Goal: Check status

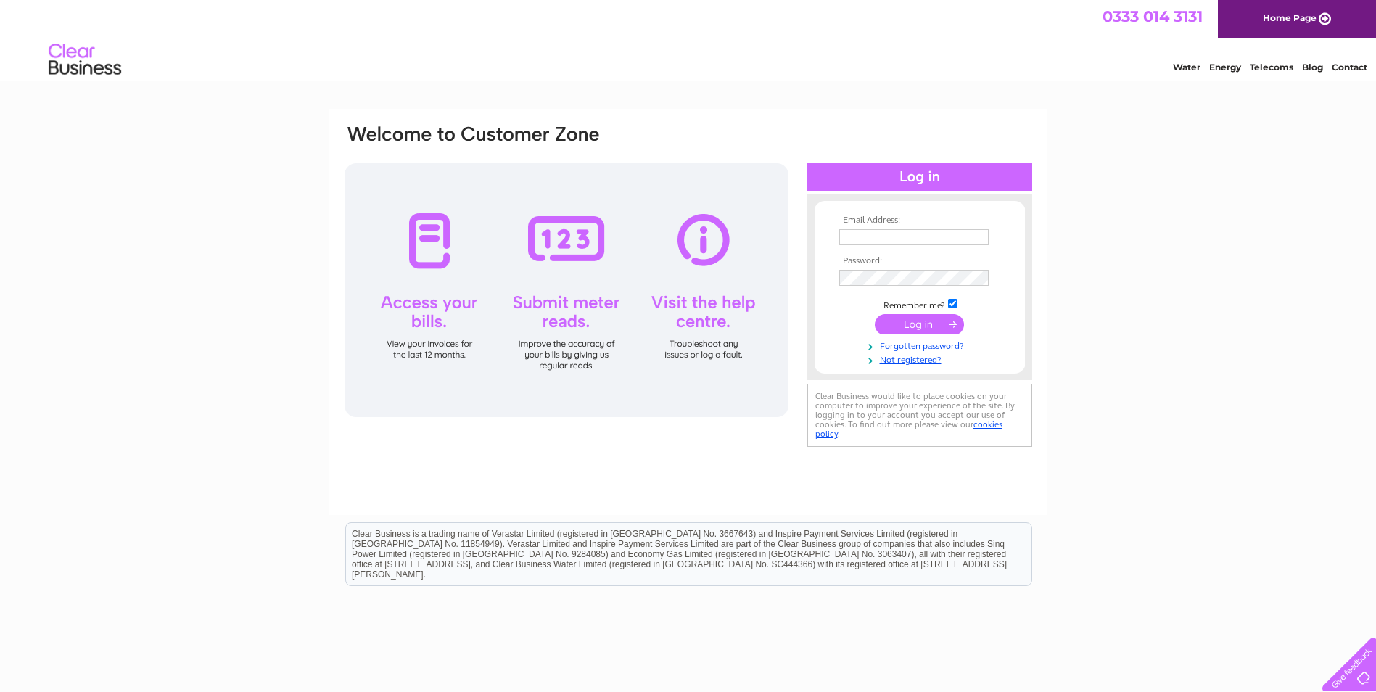
type input "info@beachhse.co.uk"
click at [907, 326] on input "submit" at bounding box center [919, 324] width 89 height 20
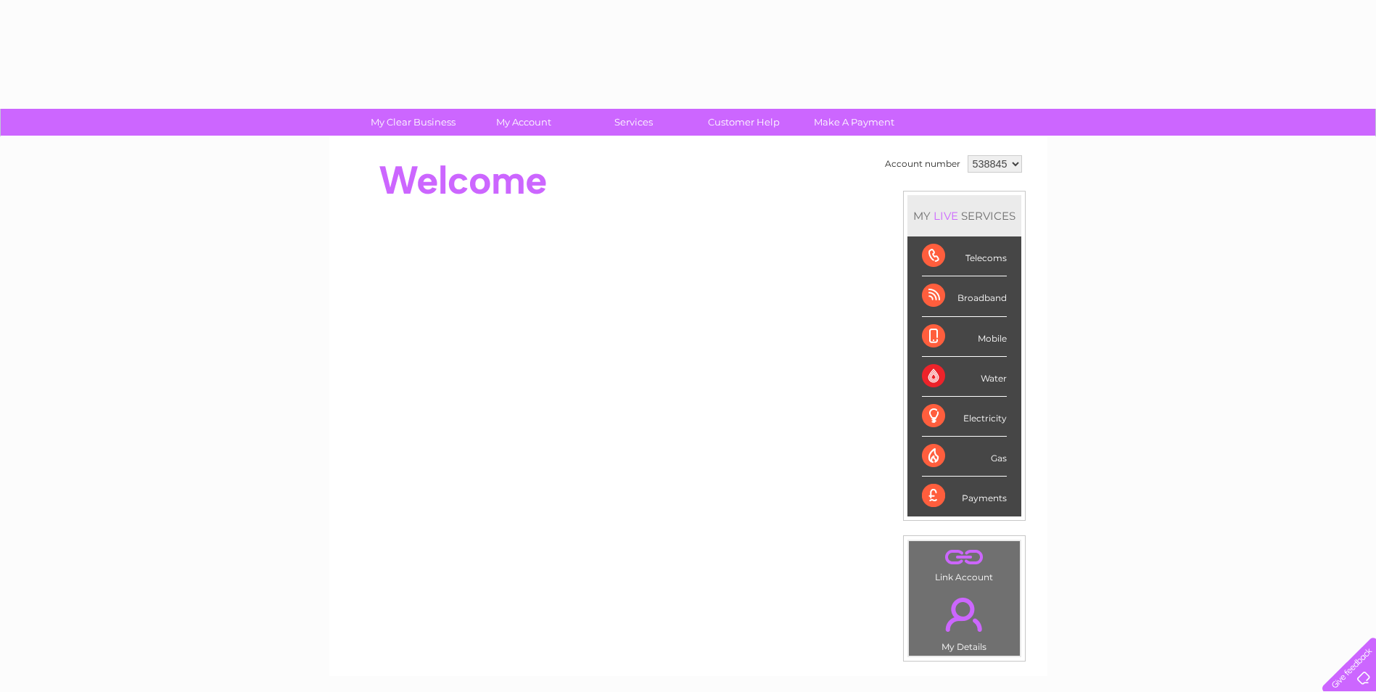
click at [914, 327] on li "Mobile" at bounding box center [965, 337] width 114 height 40
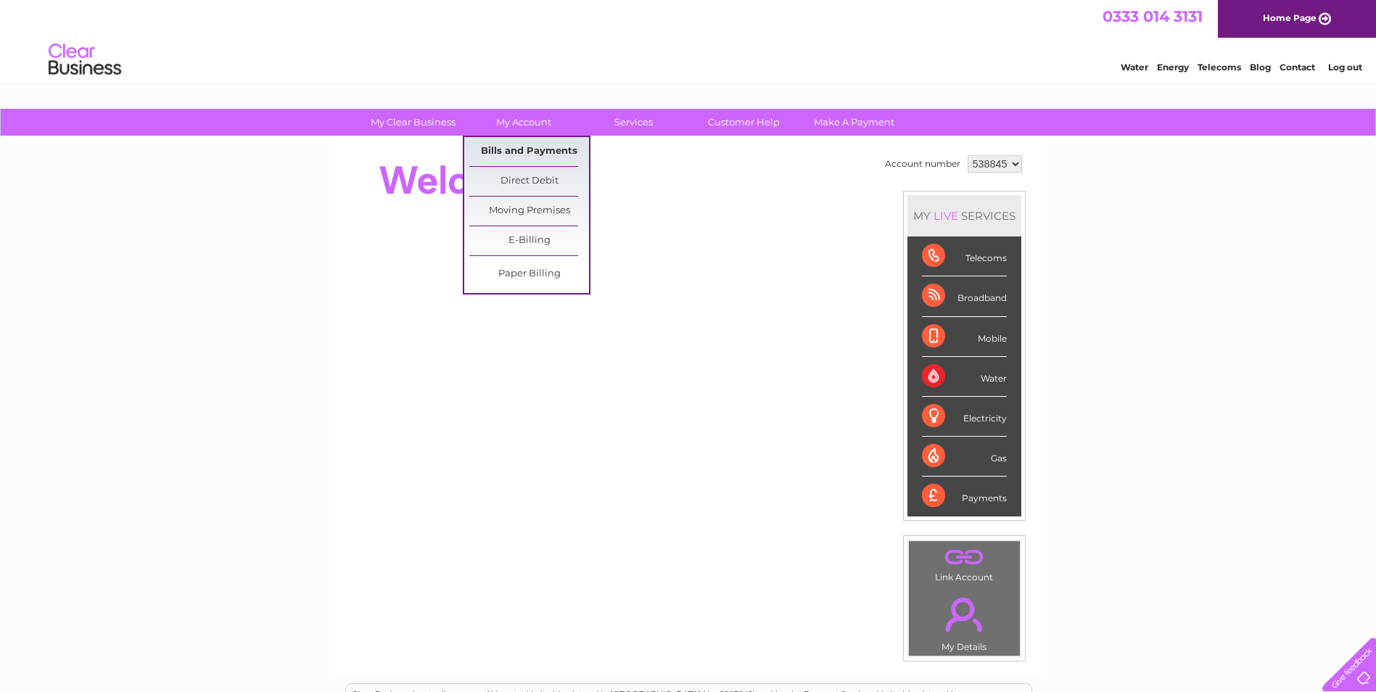
click at [519, 152] on link "Bills and Payments" at bounding box center [529, 151] width 120 height 29
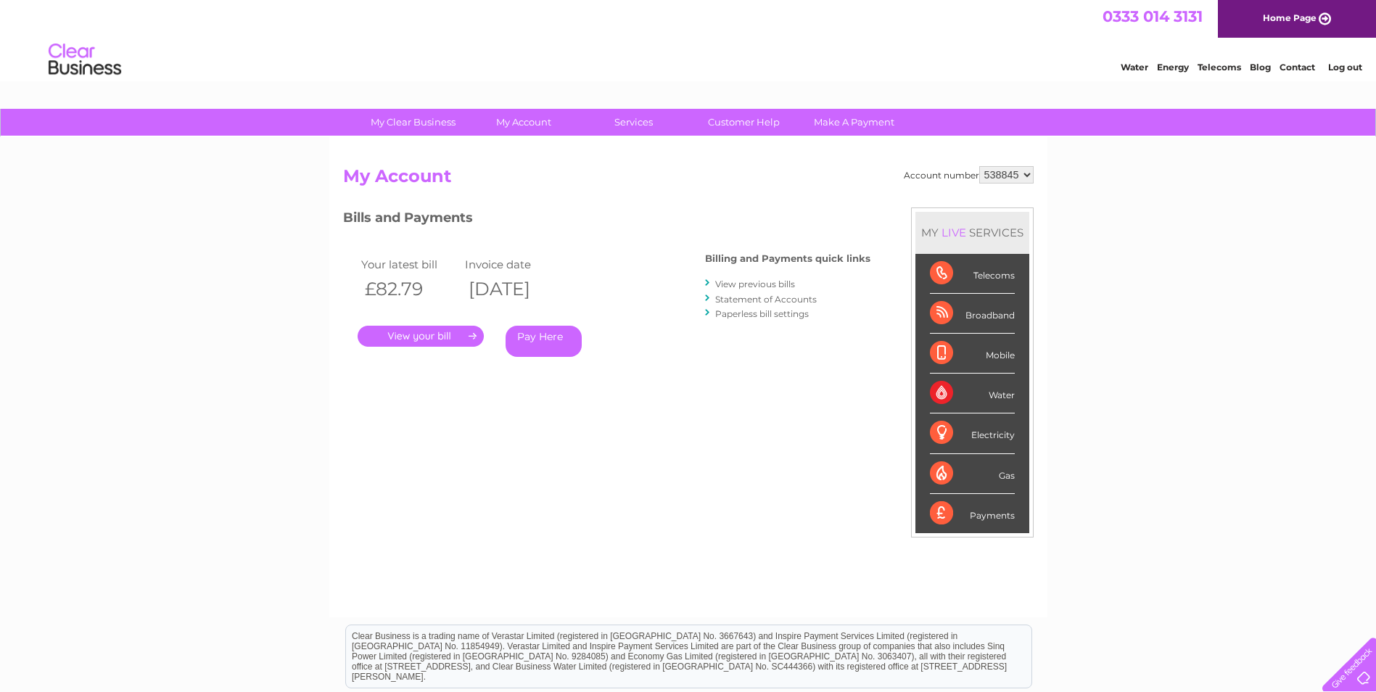
click at [451, 335] on link "." at bounding box center [421, 336] width 126 height 21
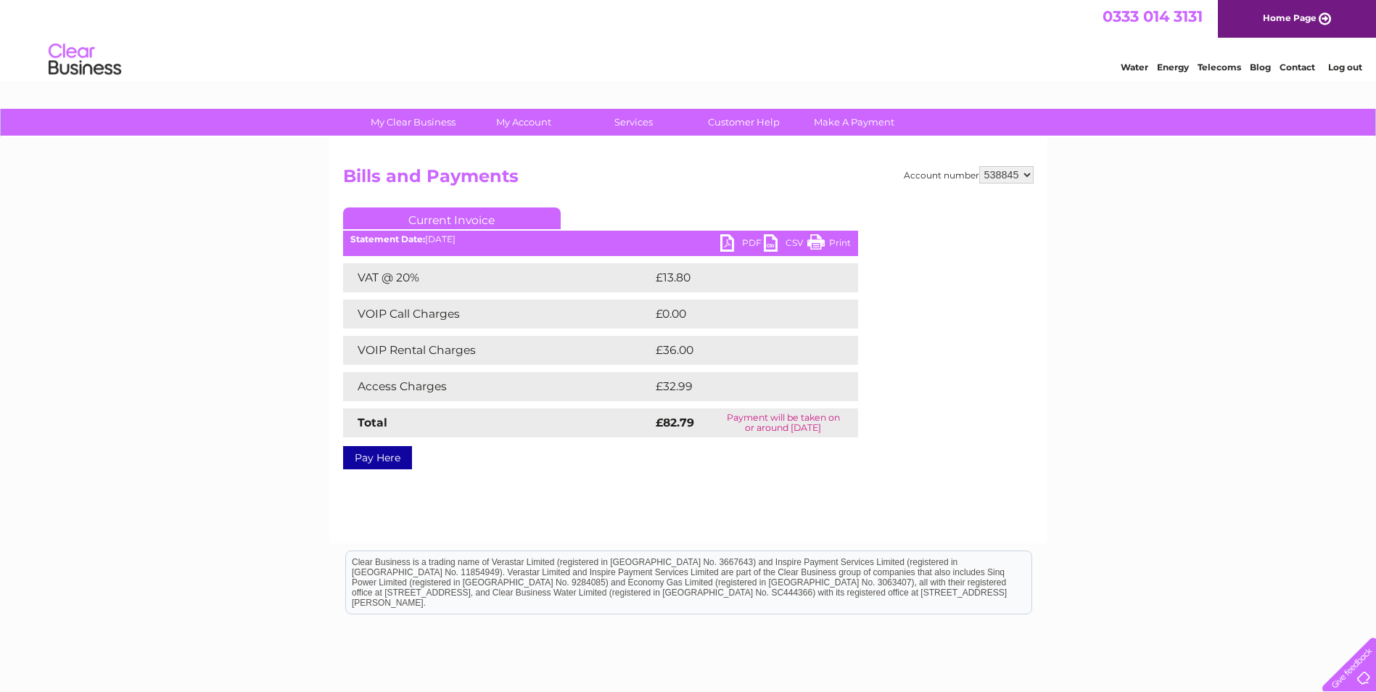
click at [831, 239] on link "Print" at bounding box center [829, 244] width 44 height 21
